Goal: Task Accomplishment & Management: Manage account settings

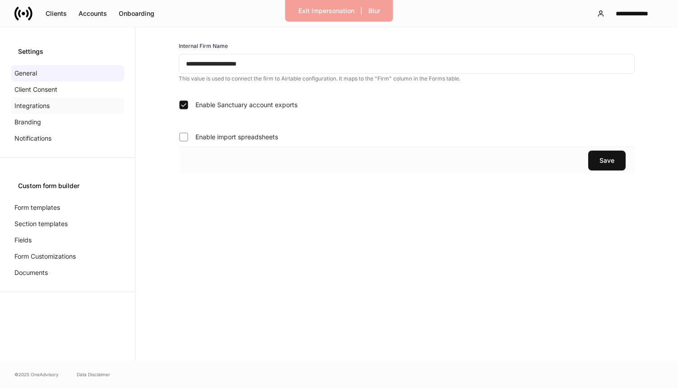
click at [48, 98] on div "Integrations" at bounding box center [67, 106] width 113 height 16
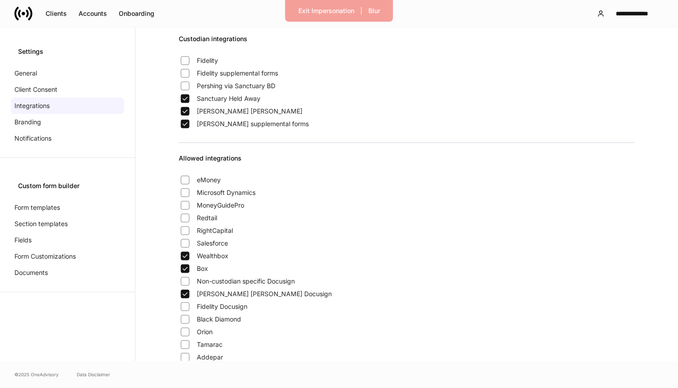
scroll to position [176, 0]
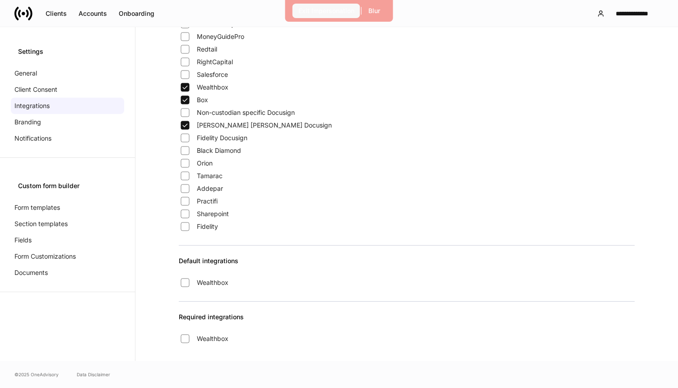
click at [305, 12] on div "Exit Impersonation" at bounding box center [327, 10] width 56 height 9
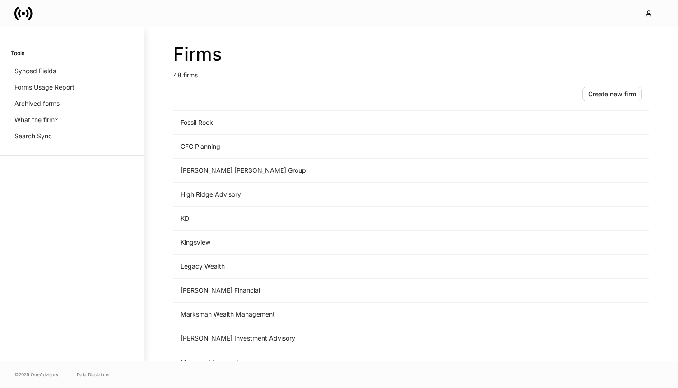
scroll to position [551, 0]
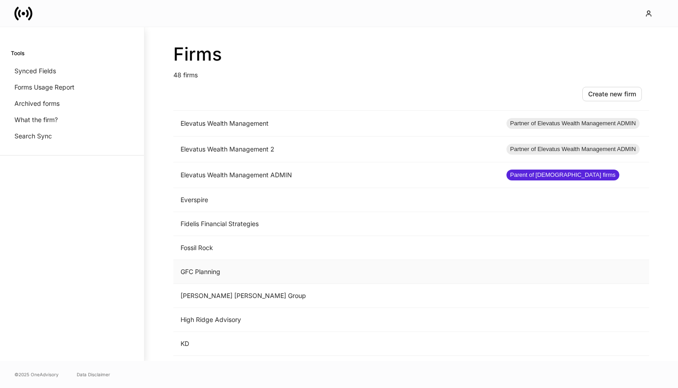
click at [215, 271] on td "GFC Planning" at bounding box center [336, 272] width 326 height 24
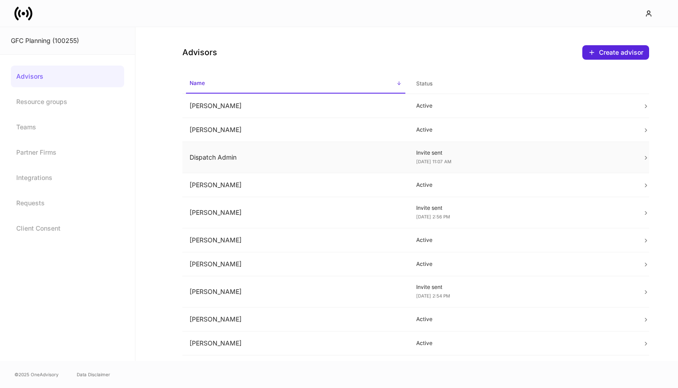
click at [367, 166] on td "Dispatch Admin" at bounding box center [295, 157] width 227 height 31
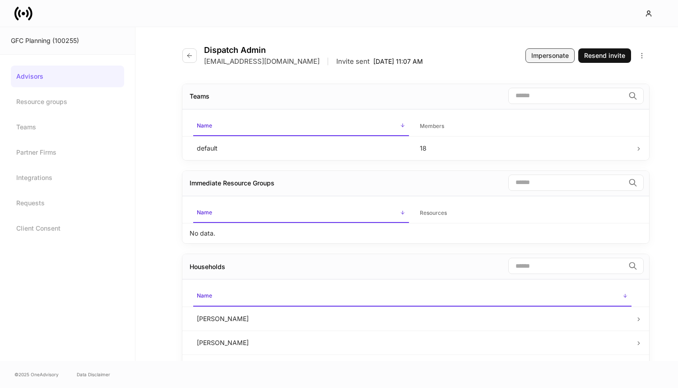
click at [536, 53] on div "Impersonate" at bounding box center [550, 55] width 37 height 9
